Goal: Task Accomplishment & Management: Complete application form

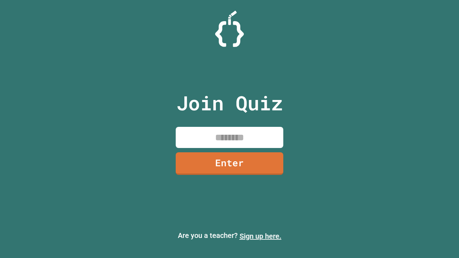
click at [260, 236] on link "Sign up here." at bounding box center [260, 236] width 42 height 9
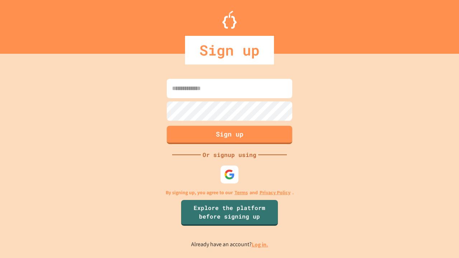
click at [260, 244] on link "Log in." at bounding box center [260, 245] width 16 height 8
